Goal: Transaction & Acquisition: Purchase product/service

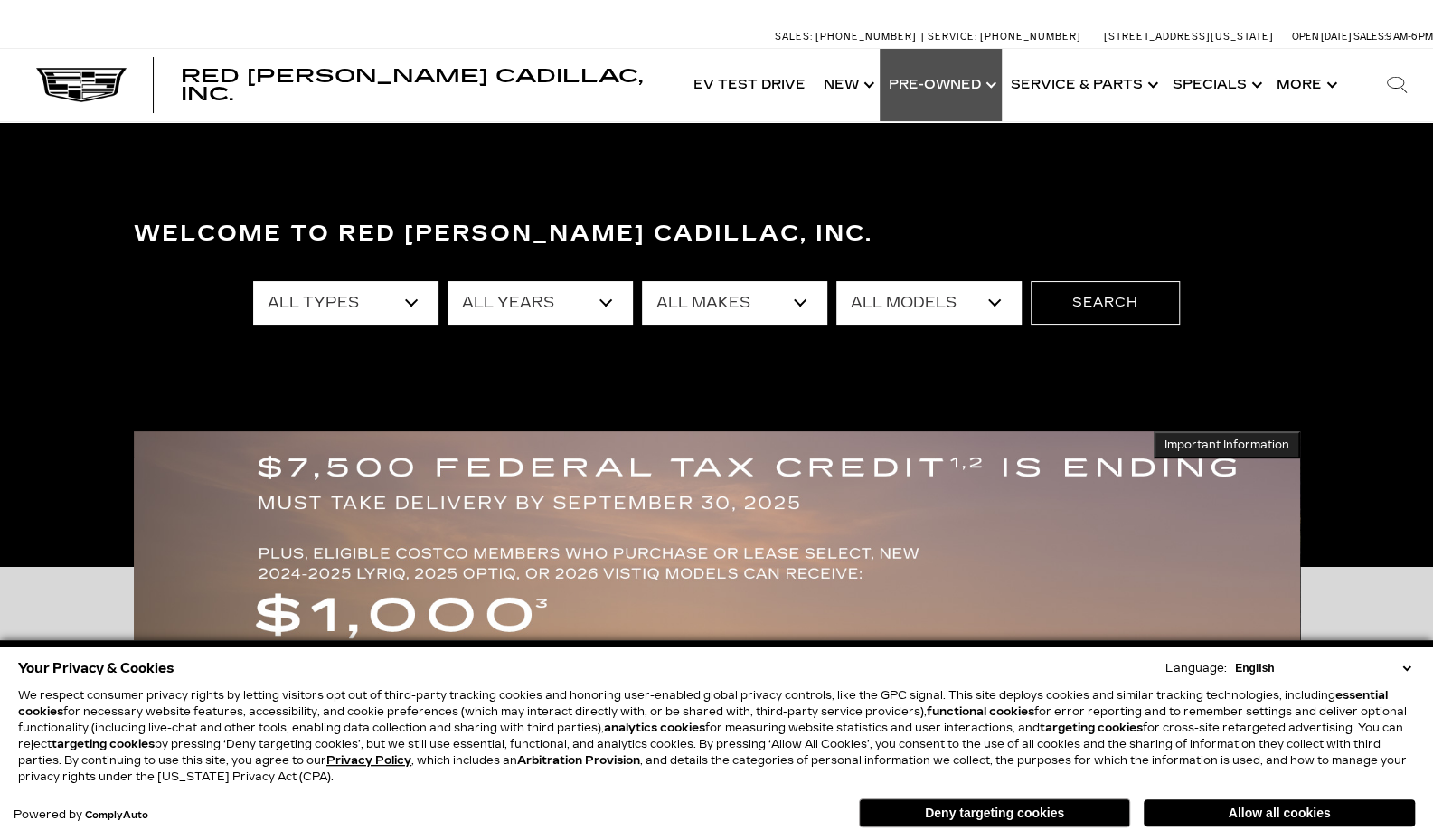
click at [972, 82] on link "Show Pre-Owned" at bounding box center [941, 85] width 122 height 72
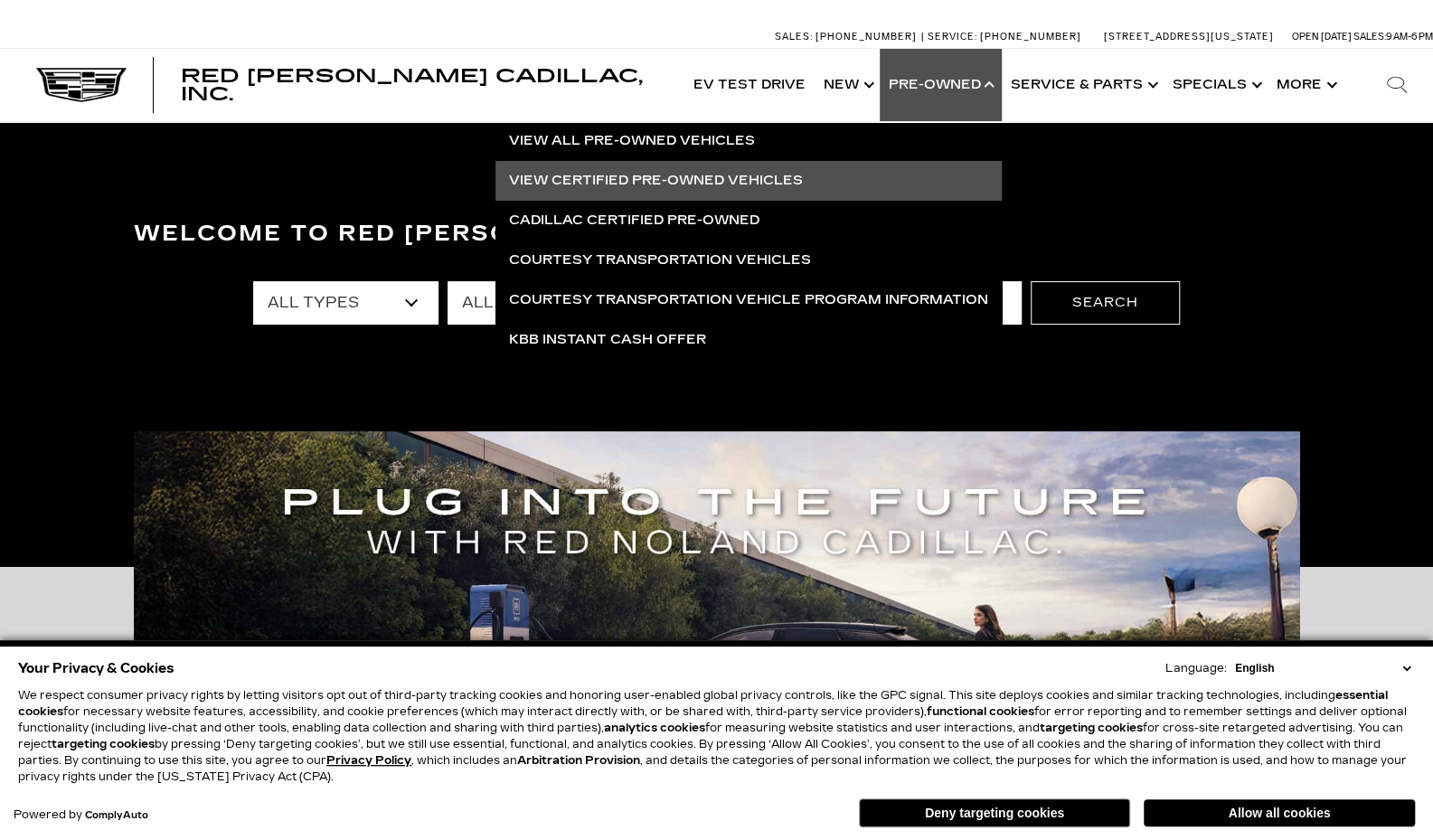
click at [672, 175] on link "View Certified Pre-Owned Vehicles" at bounding box center [747, 181] width 506 height 40
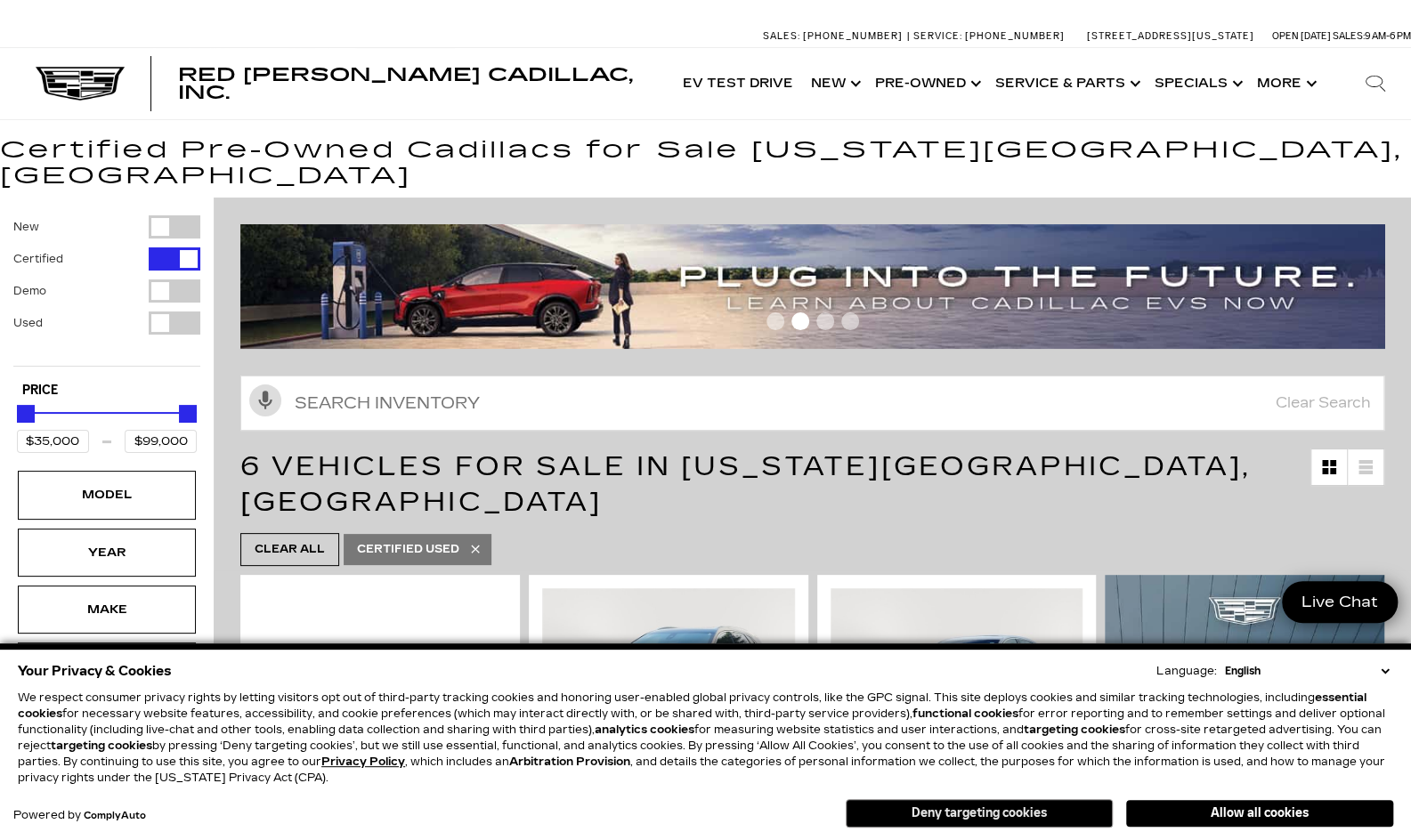
click at [984, 816] on button "Deny targeting cookies" at bounding box center [980, 813] width 267 height 28
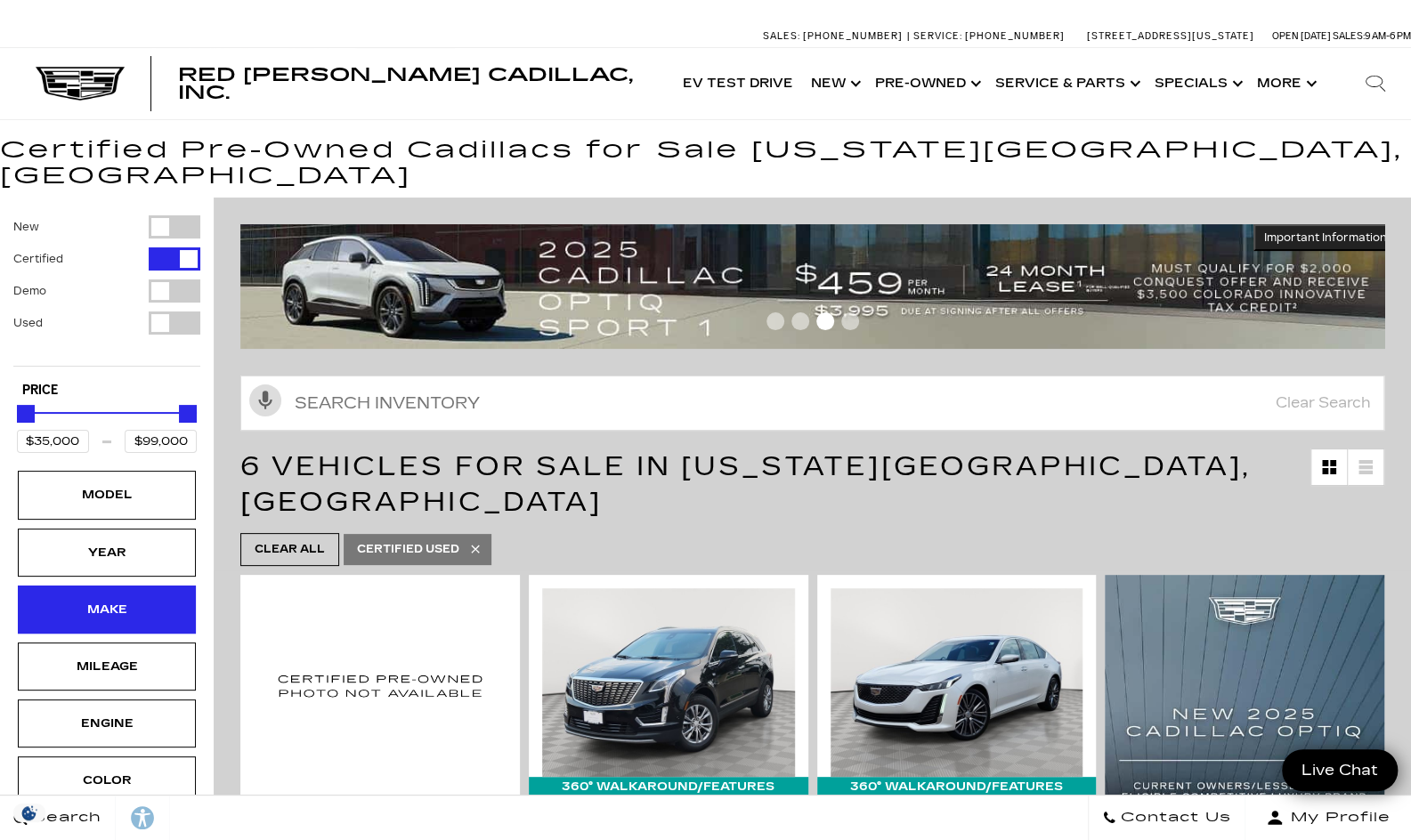
click at [126, 600] on div "Make" at bounding box center [106, 610] width 89 height 20
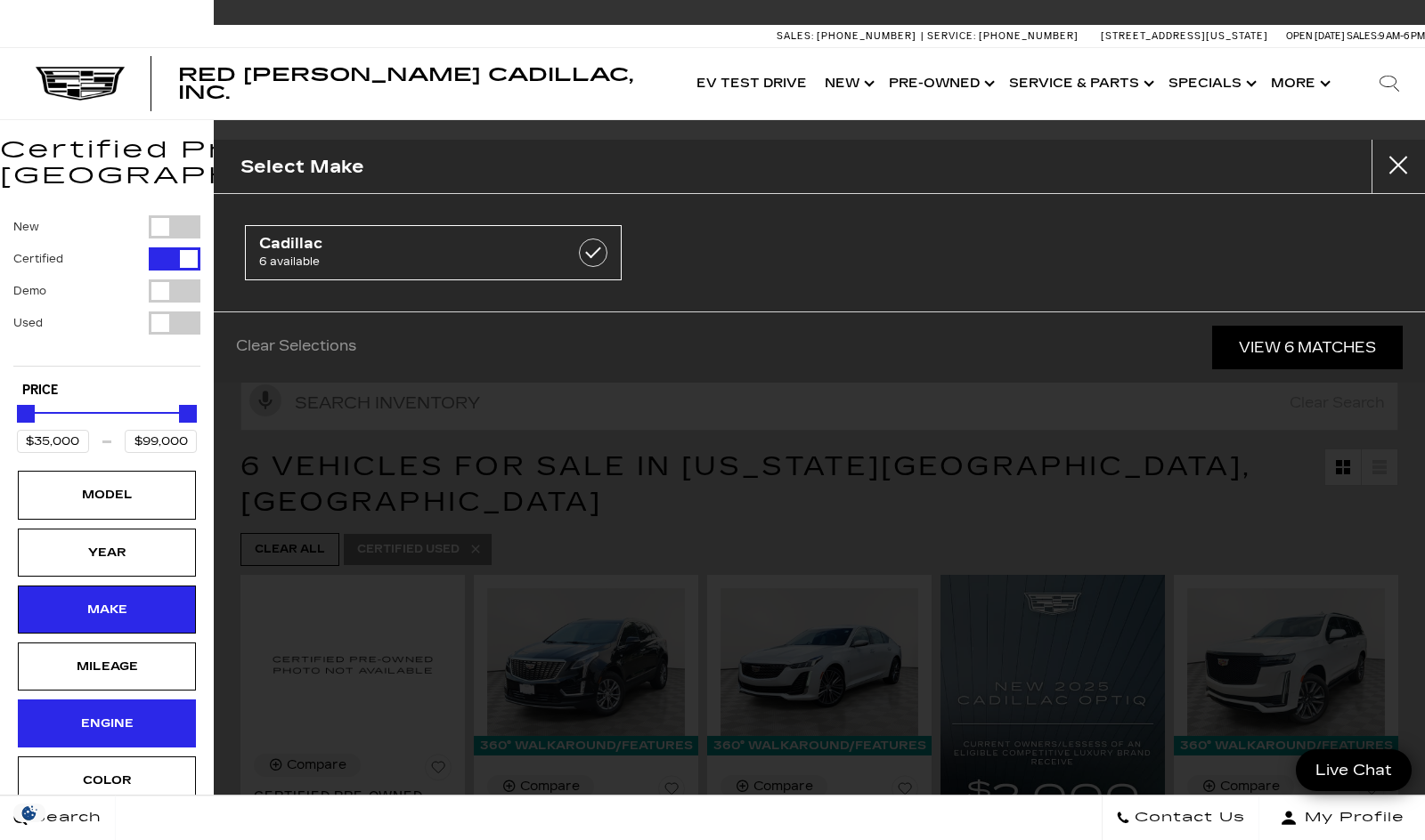
click at [141, 714] on div "Engine" at bounding box center [106, 724] width 89 height 20
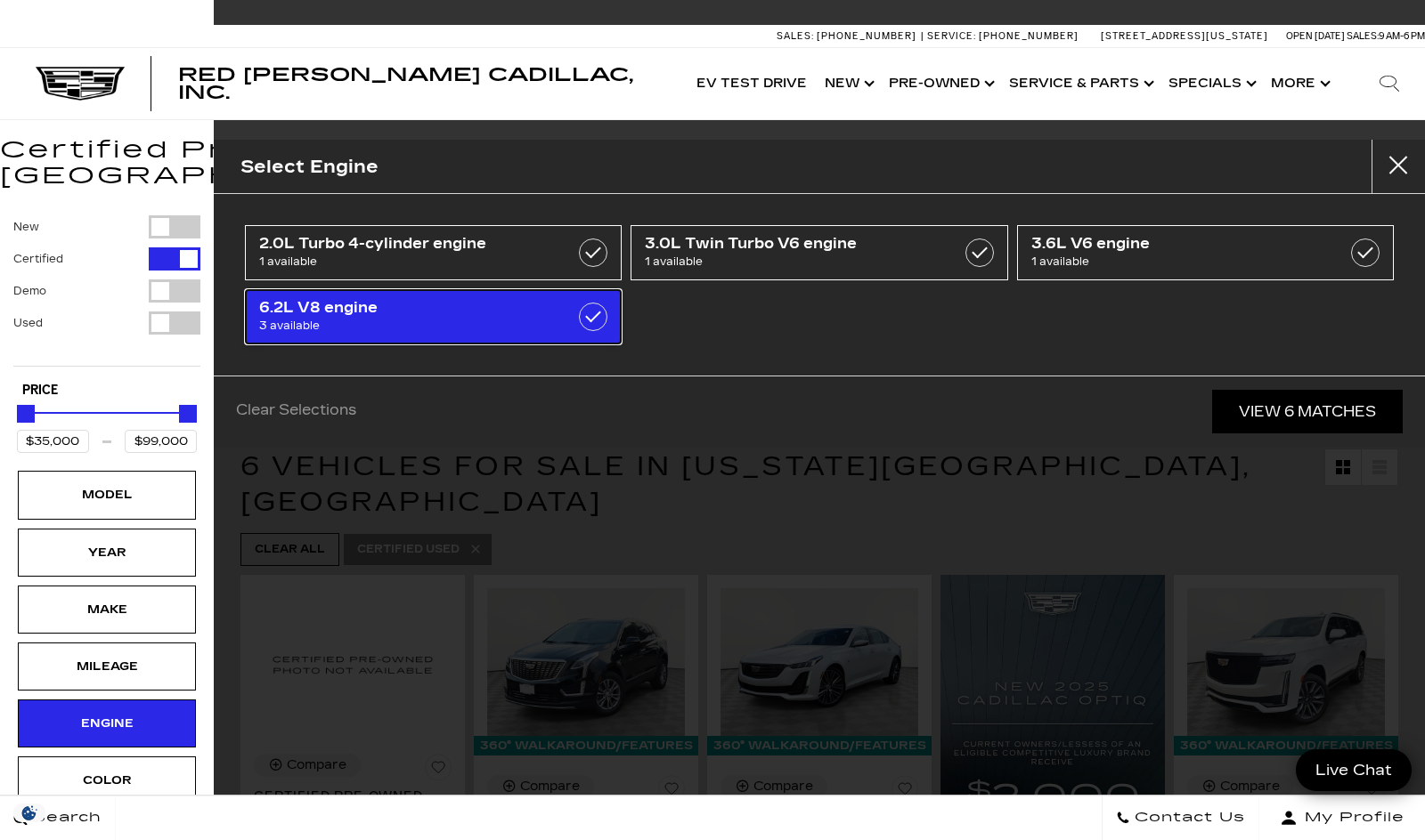
click at [438, 306] on span "6.2L V8 engine" at bounding box center [408, 308] width 297 height 18
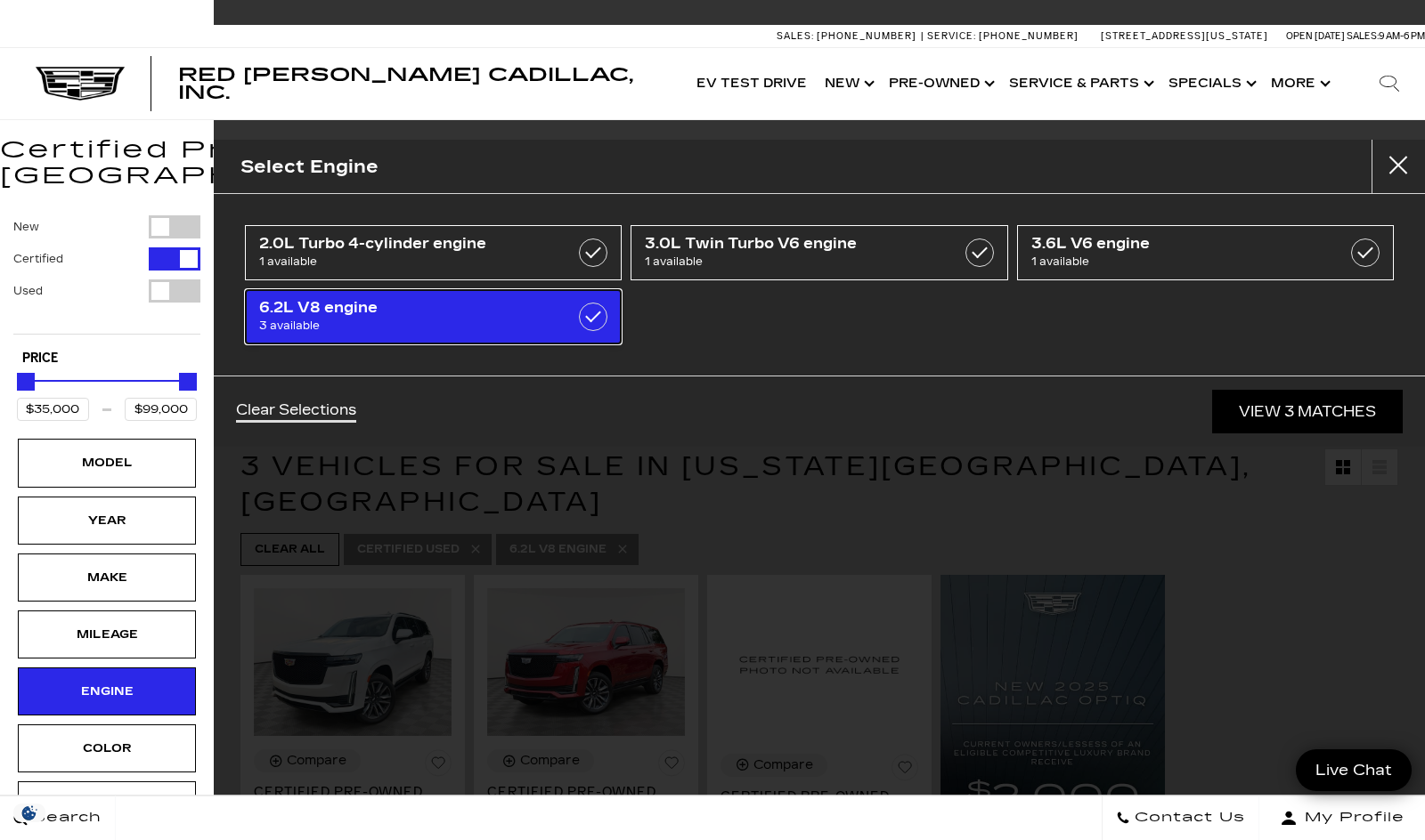
type input "$91,500"
checkbox input "true"
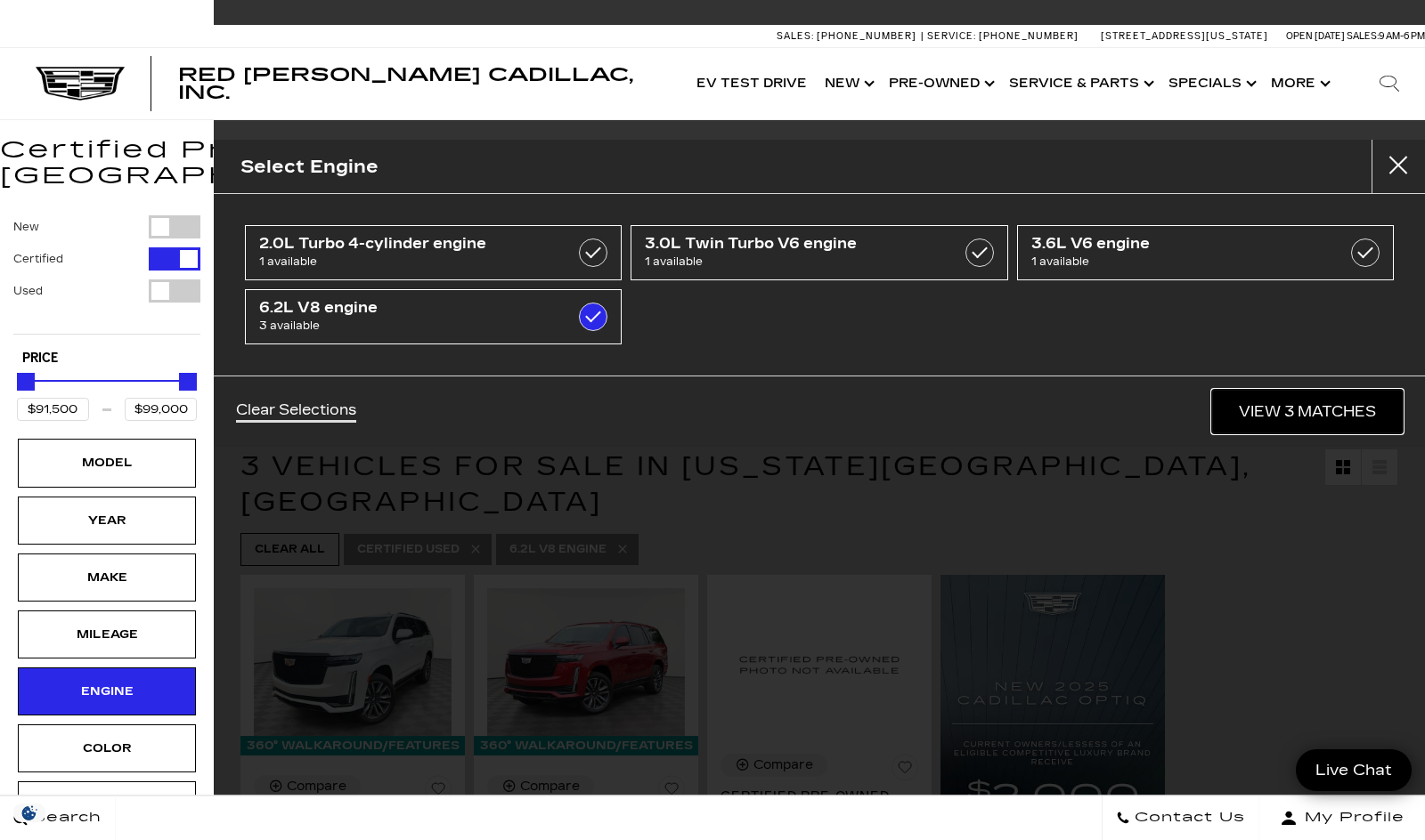
click at [1295, 404] on link "View 3 Matches" at bounding box center [1307, 412] width 191 height 43
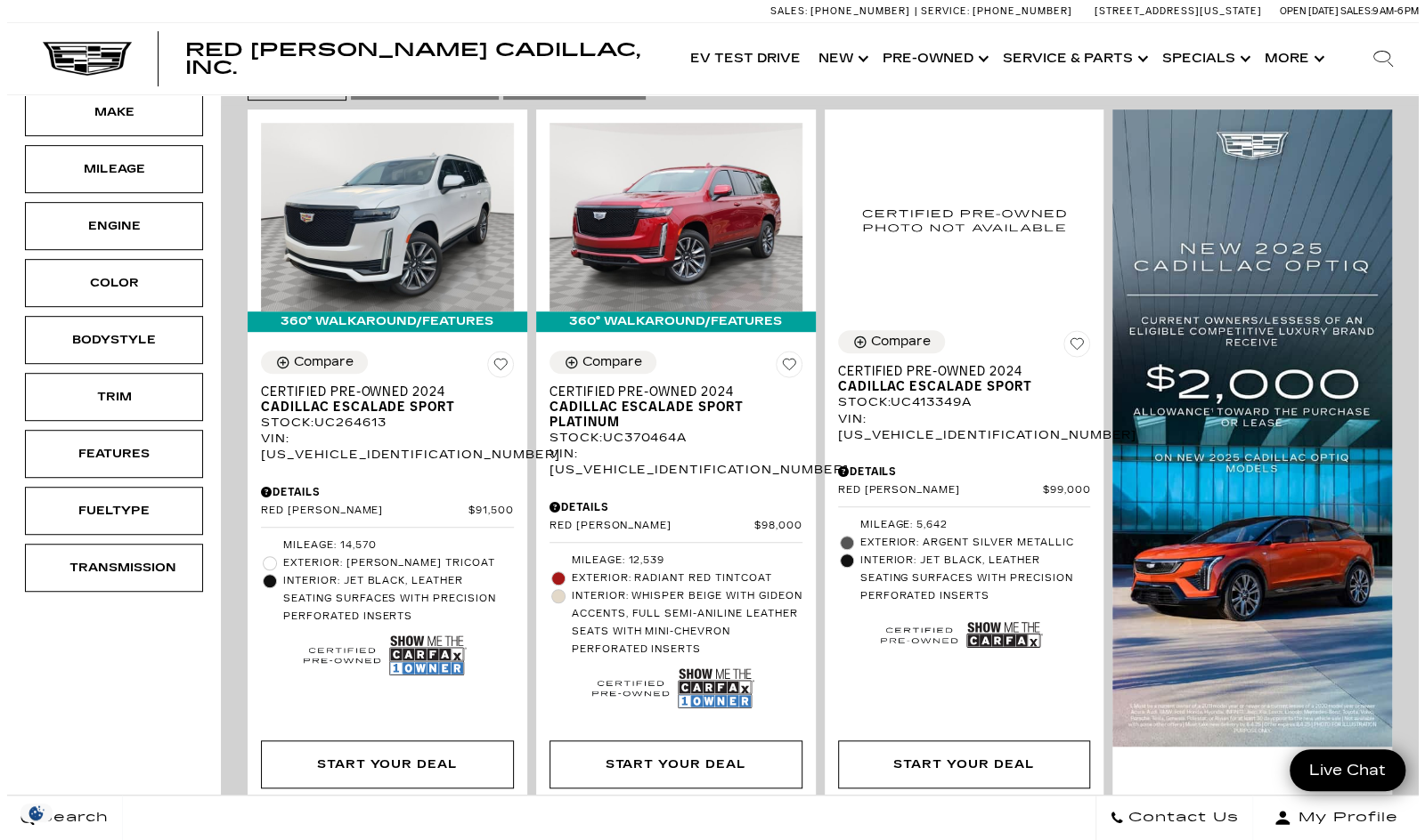
scroll to position [465, 0]
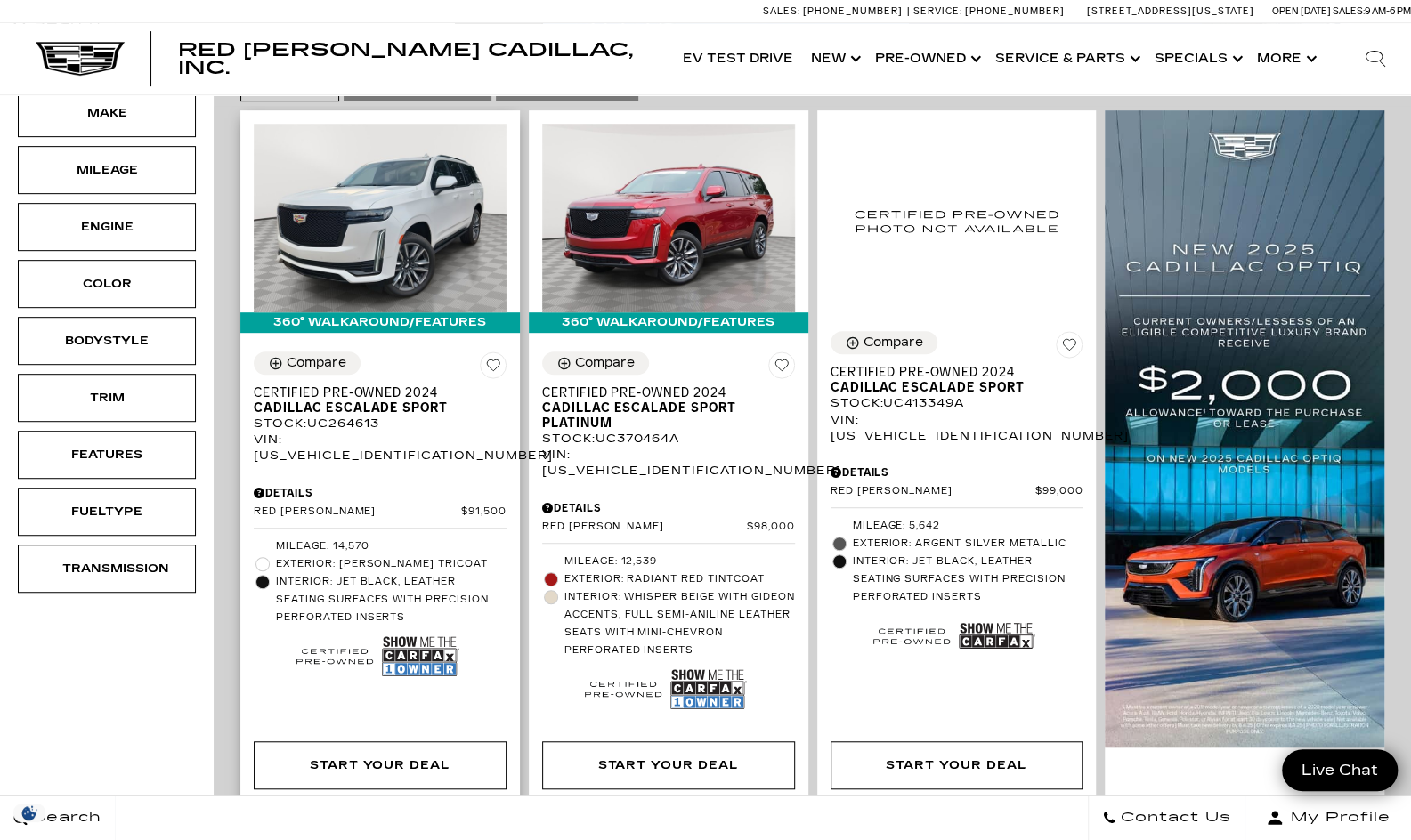
click at [367, 338] on div "Compare Certified Pre-Owned 2024 Cadillac Escalade Sport Stock : UC264613 VIN: …" at bounding box center [380, 519] width 279 height 362
click at [377, 352] on div "Compare Certified Pre-Owned 2024 Cadillac Escalade Sport Stock : UC264613 VIN: …" at bounding box center [379, 408] width 253 height 113
click at [390, 389] on div "Compare Certified Pre-Owned 2024 Cadillac Escalade Sport Stock : UC264613 VIN: …" at bounding box center [380, 519] width 279 height 362
drag, startPoint x: 390, startPoint y: 389, endPoint x: 327, endPoint y: 408, distance: 65.8
click at [327, 485] on div "Details" at bounding box center [379, 493] width 253 height 16
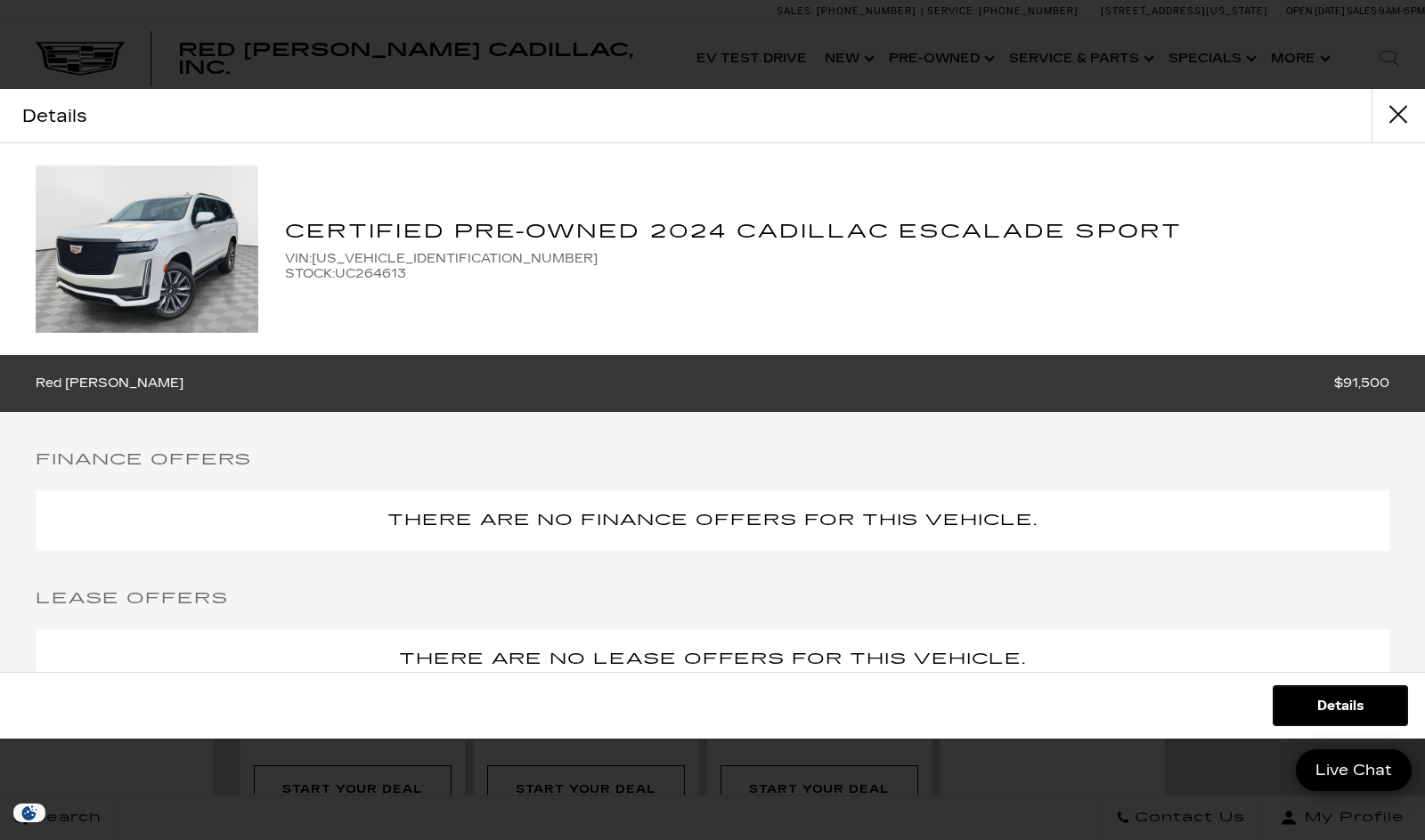
click at [1330, 700] on link "Details" at bounding box center [1340, 706] width 134 height 39
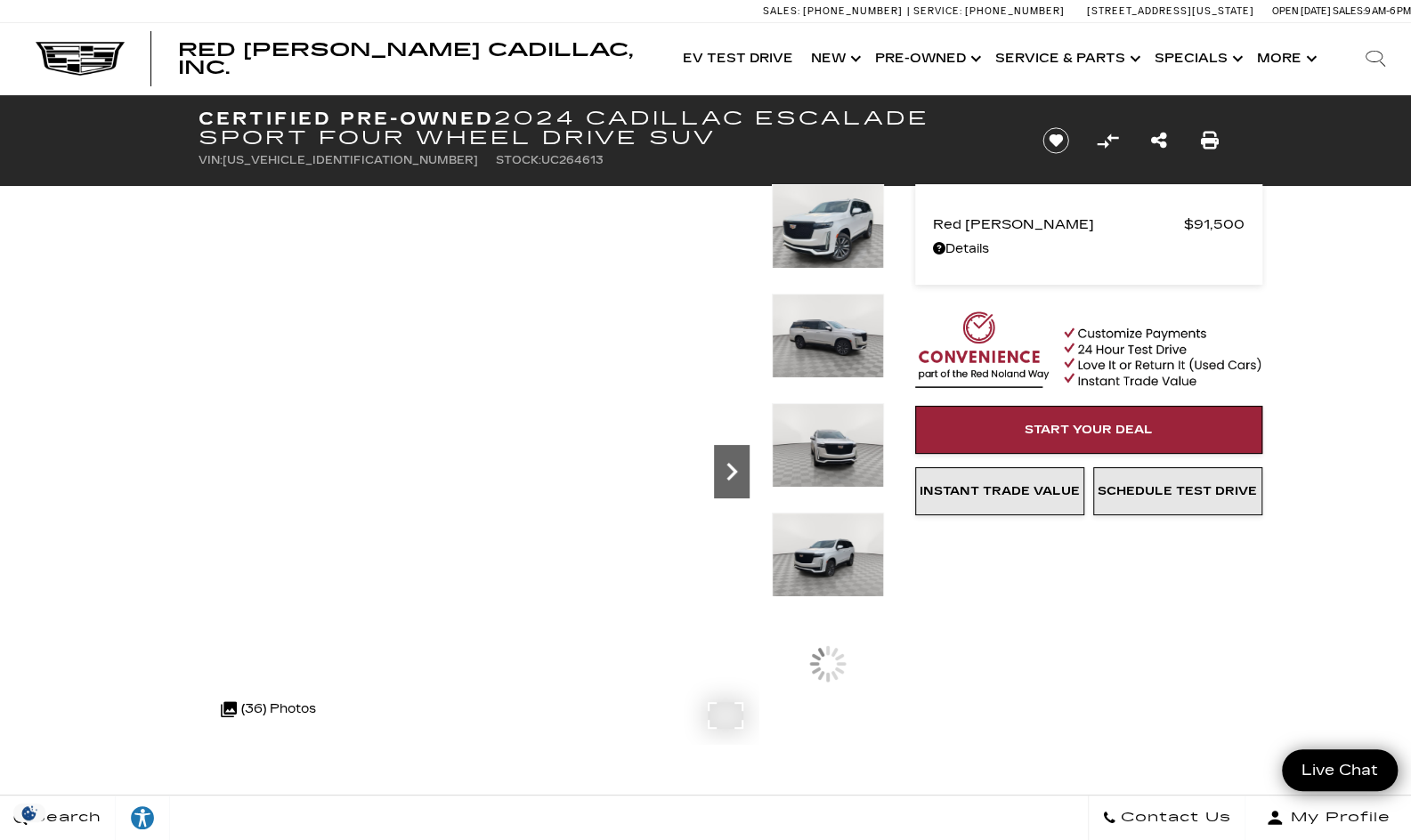
click at [716, 460] on icon "Next" at bounding box center [732, 472] width 35 height 35
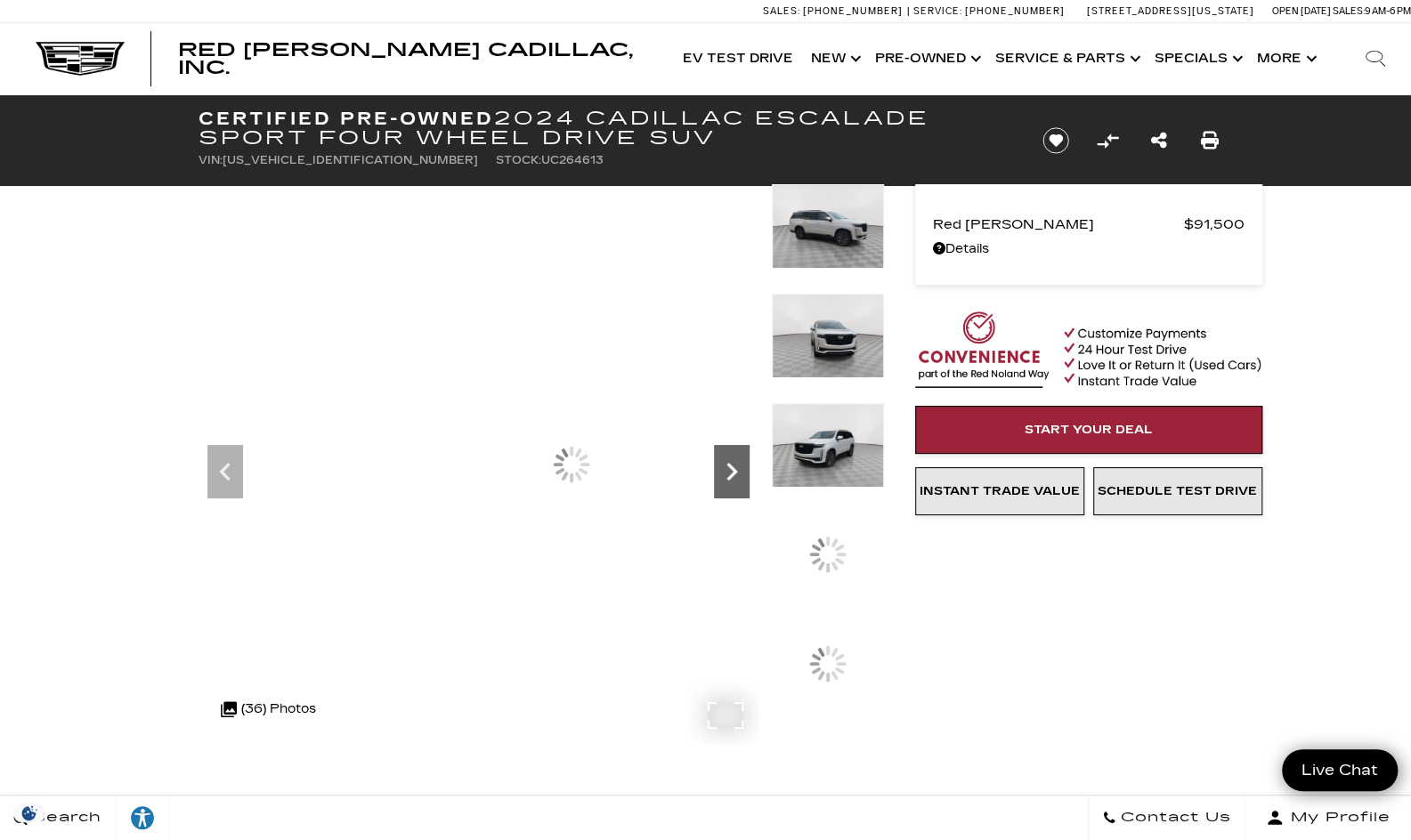
click at [716, 460] on icon "Next" at bounding box center [732, 472] width 35 height 35
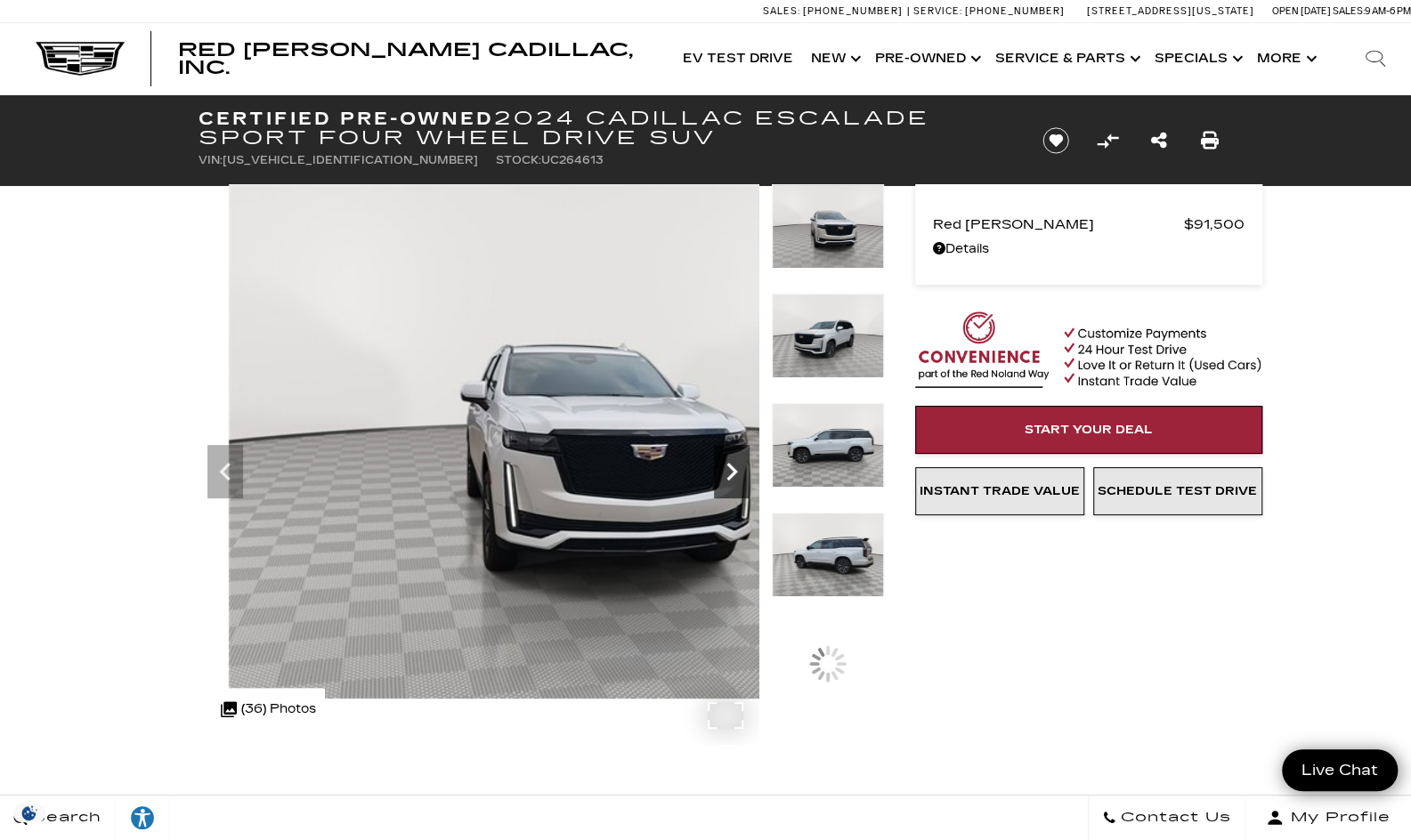
click at [723, 460] on icon "Next" at bounding box center [732, 472] width 35 height 35
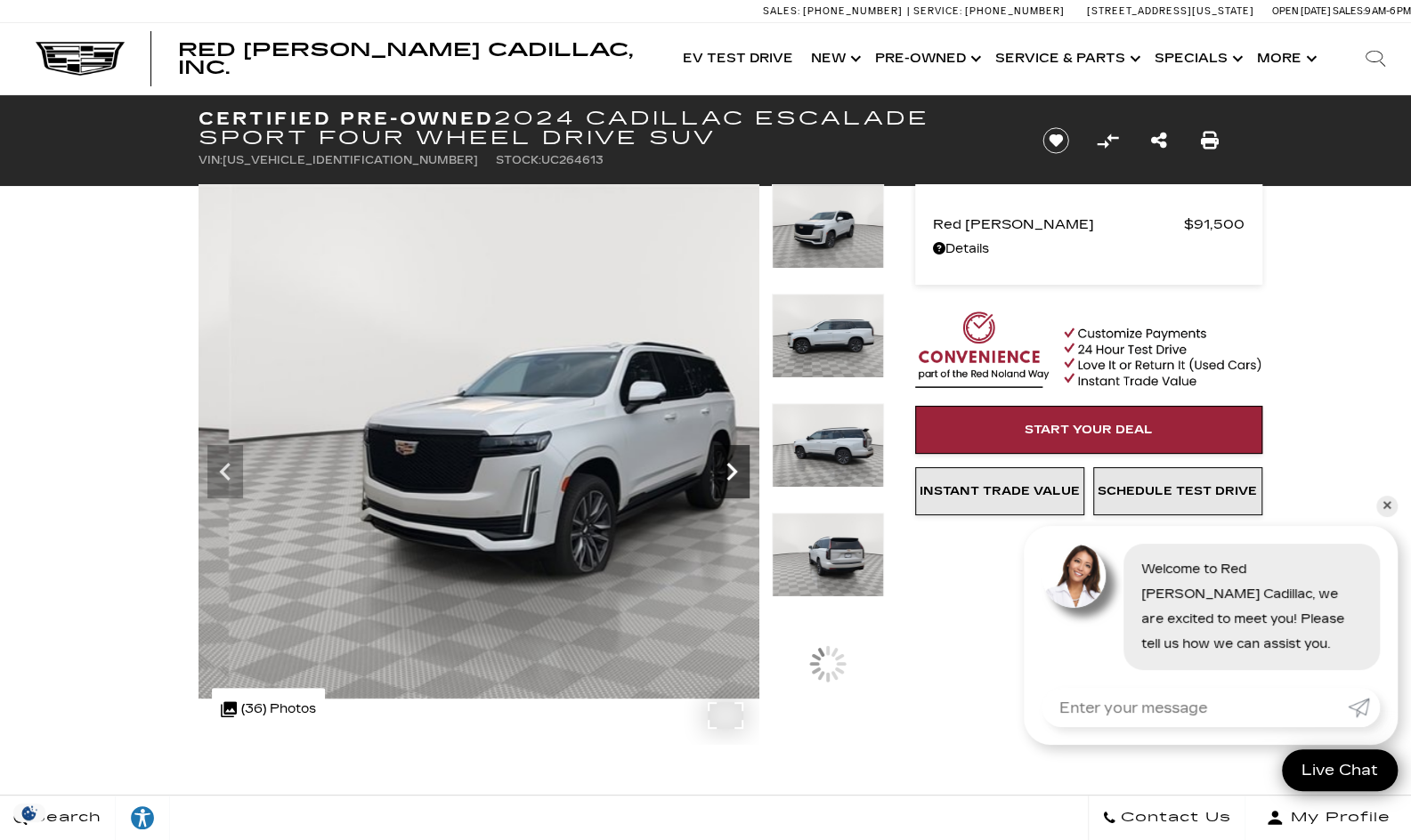
click at [723, 460] on icon "Next" at bounding box center [732, 472] width 35 height 35
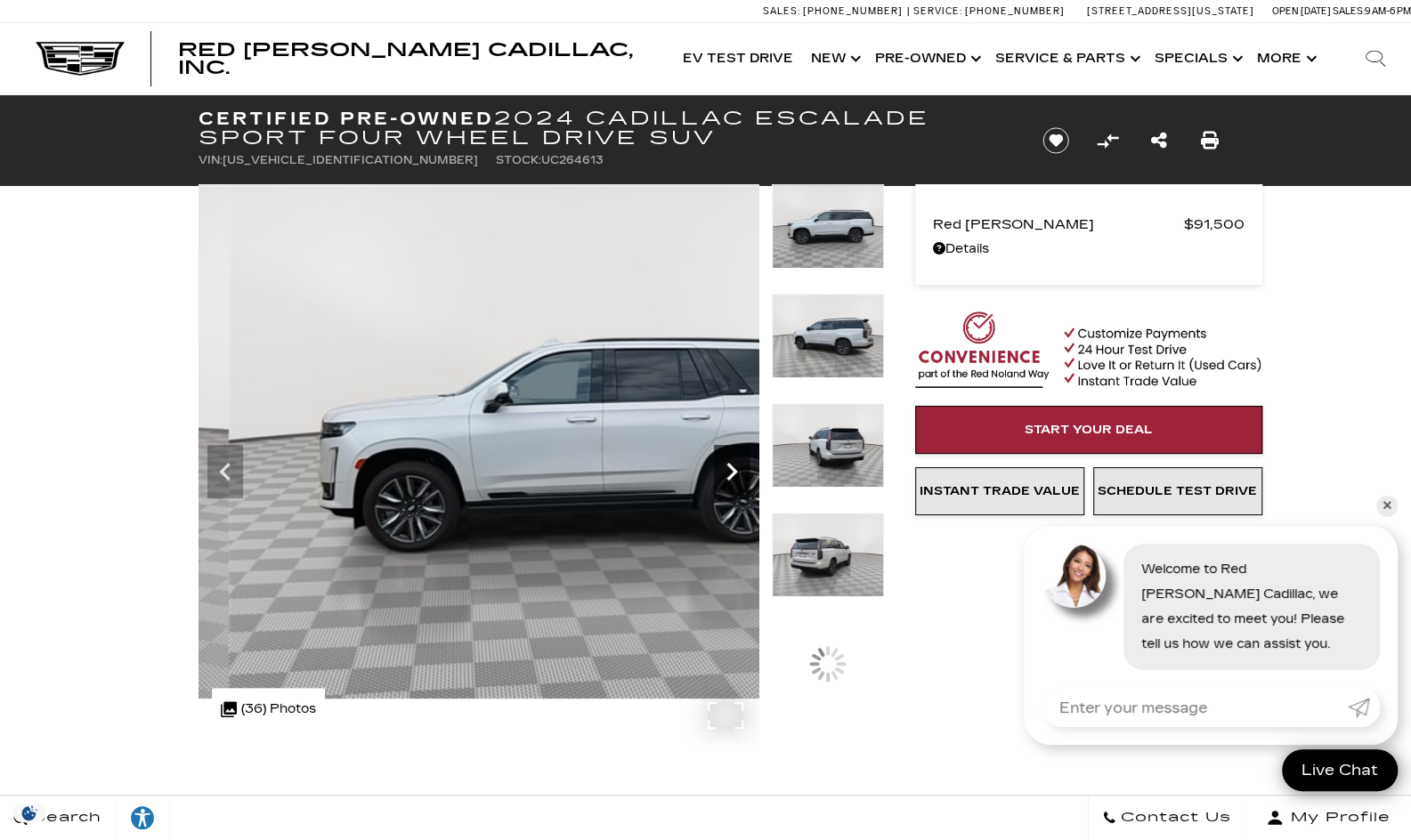
click at [723, 460] on icon "Next" at bounding box center [732, 472] width 35 height 35
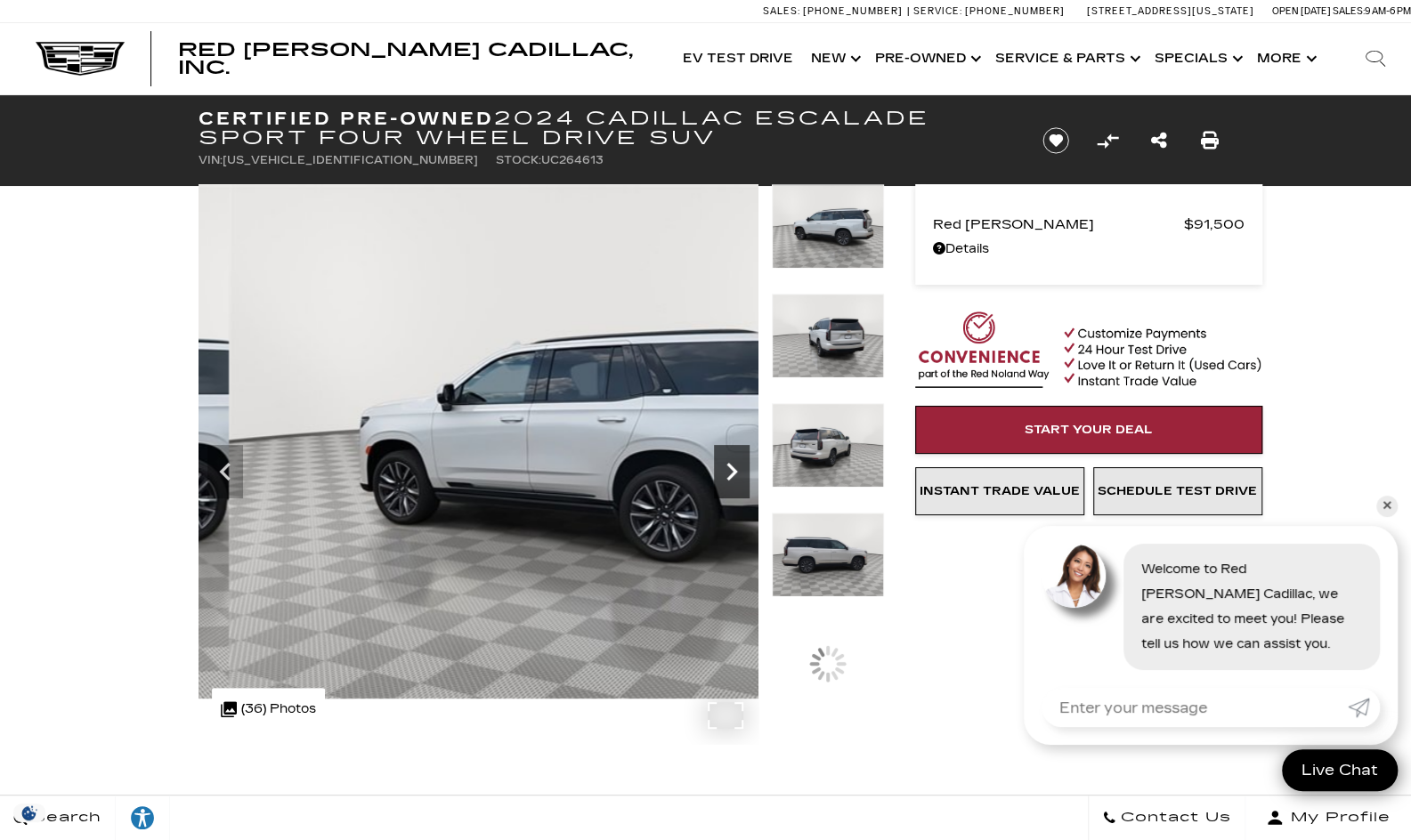
click at [723, 460] on icon "Next" at bounding box center [732, 472] width 35 height 35
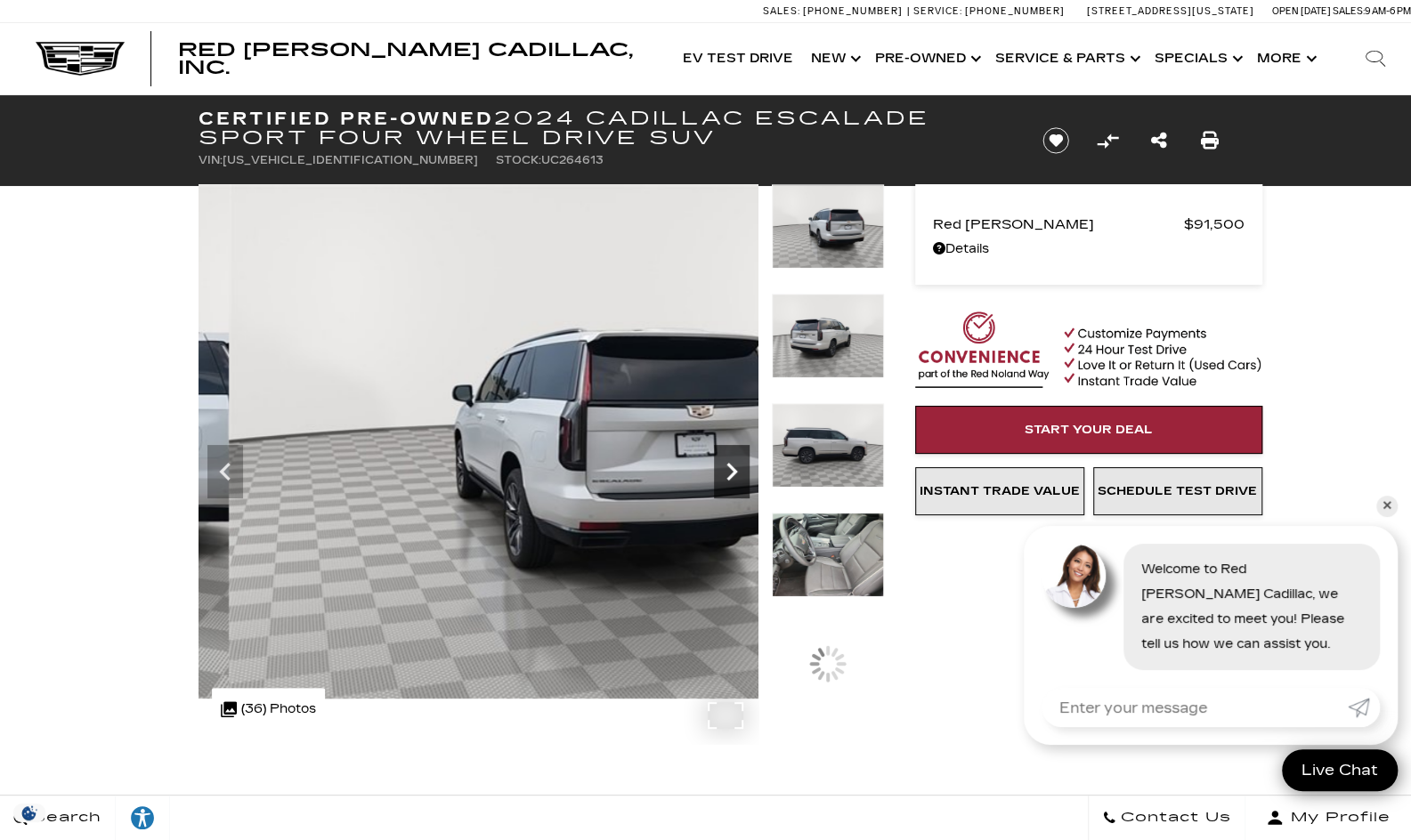
click at [723, 460] on icon "Next" at bounding box center [732, 472] width 35 height 35
